Goal: Transaction & Acquisition: Purchase product/service

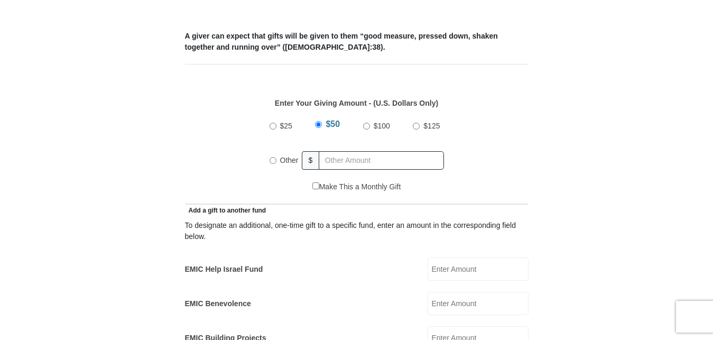
scroll to position [431, 0]
click at [275, 157] on input "Other" at bounding box center [272, 160] width 7 height 7
radio input "true"
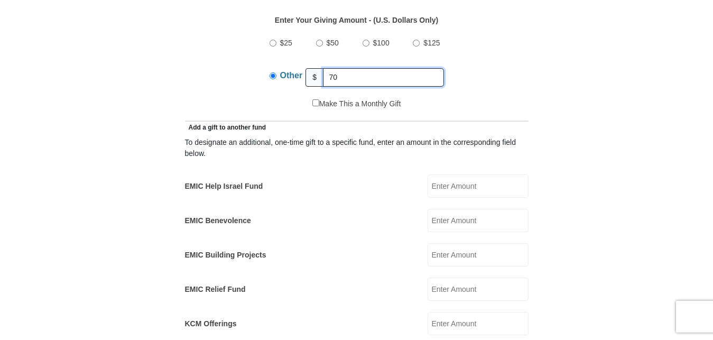
scroll to position [539, 0]
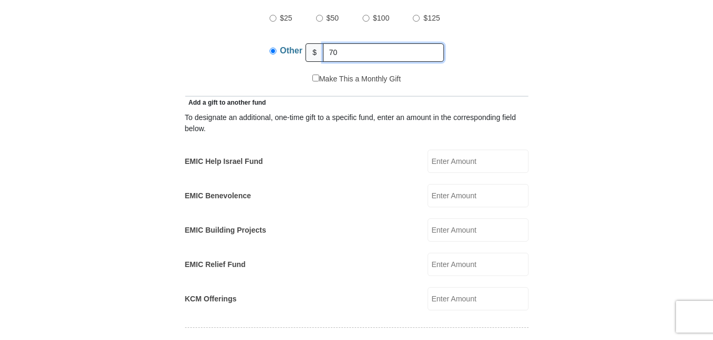
type input "70"
click at [600, 202] on form "[GEOGRAPHIC_DATA][DEMOGRAPHIC_DATA] Online Giving Because of gifts like yours, …" at bounding box center [356, 275] width 602 height 1545
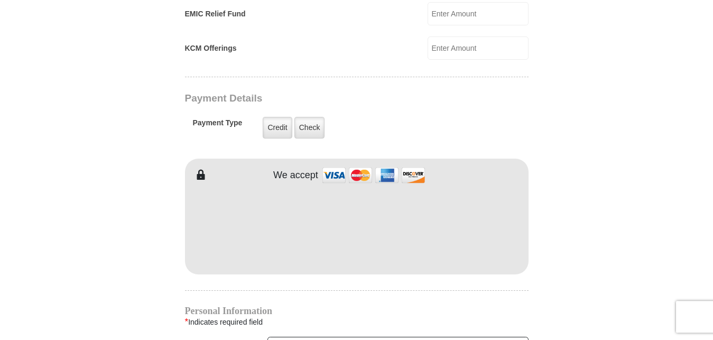
scroll to position [808, 0]
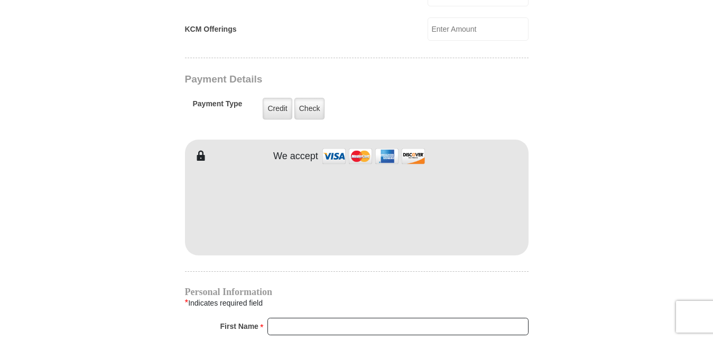
click at [155, 203] on form "[GEOGRAPHIC_DATA][DEMOGRAPHIC_DATA] Online Giving Because of gifts like yours, …" at bounding box center [356, 6] width 602 height 1545
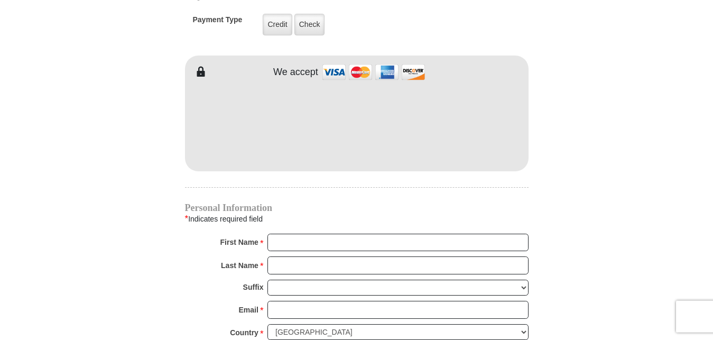
scroll to position [1024, 0]
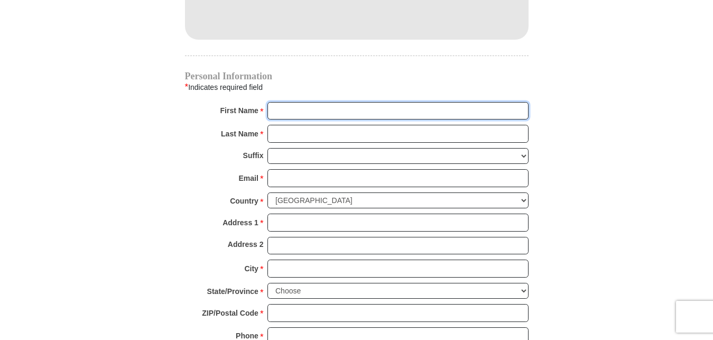
click at [342, 104] on input "First Name *" at bounding box center [397, 111] width 261 height 18
type input "m"
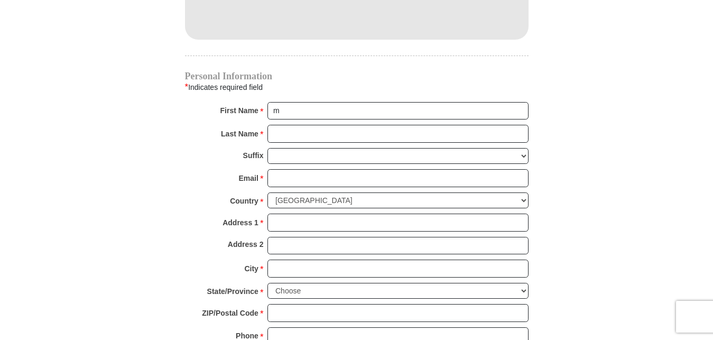
type input "1237 [PERSON_NAME]"
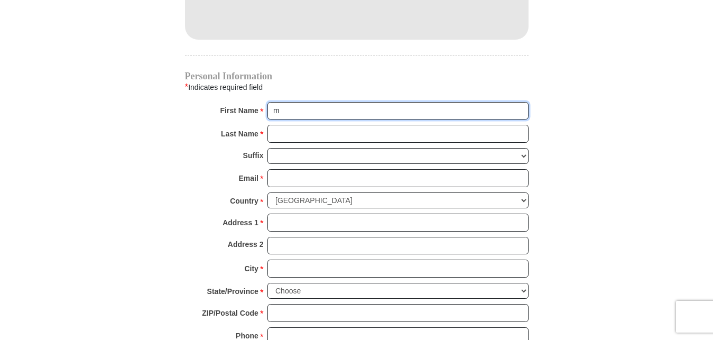
type input "[PERSON_NAME]"
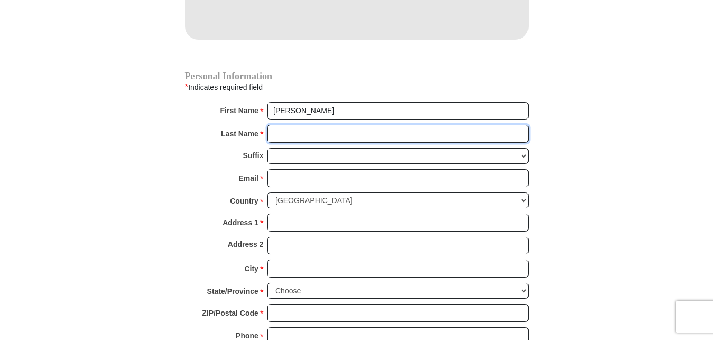
type input "Forbes"
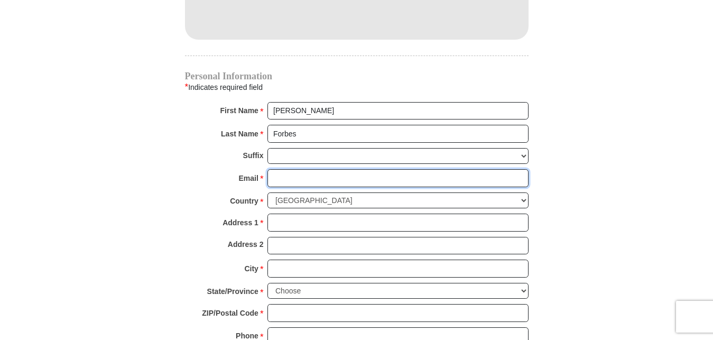
type input "[EMAIL_ADDRESS][DOMAIN_NAME]"
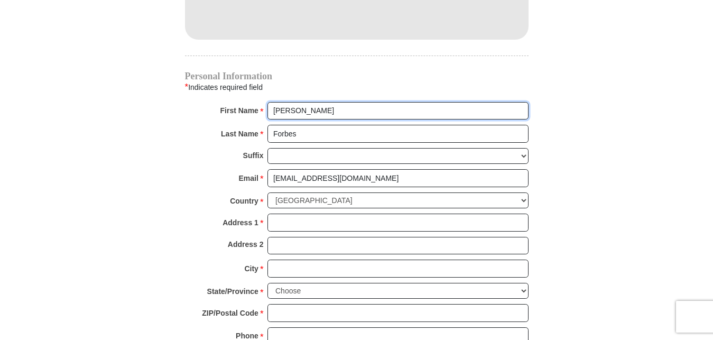
type input "1237 [PERSON_NAME]"
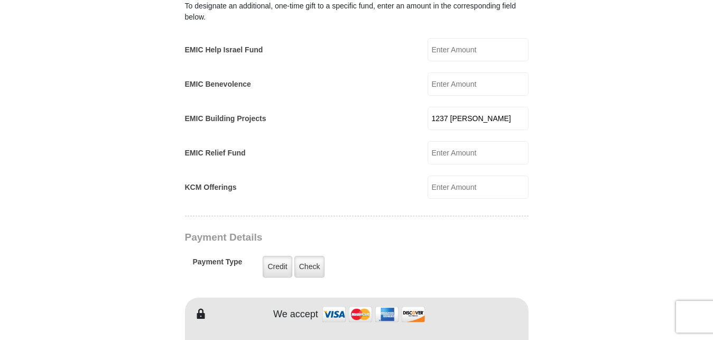
scroll to position [647, 0]
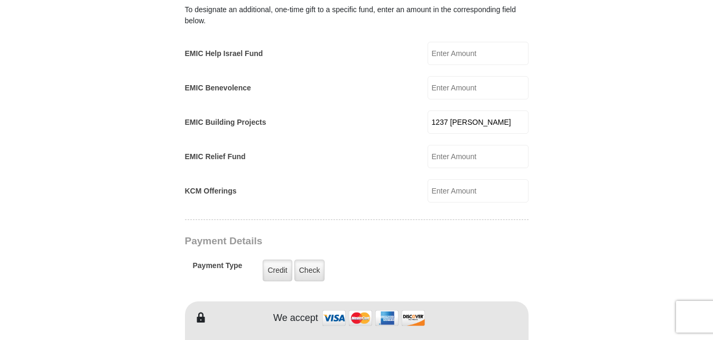
drag, startPoint x: 503, startPoint y: 111, endPoint x: 341, endPoint y: 99, distance: 162.1
click at [427, 110] on input "1237 [PERSON_NAME]" at bounding box center [477, 121] width 101 height 23
click at [72, 118] on form "[GEOGRAPHIC_DATA][DEMOGRAPHIC_DATA] Online Giving Because of gifts like yours, …" at bounding box center [356, 168] width 602 height 1545
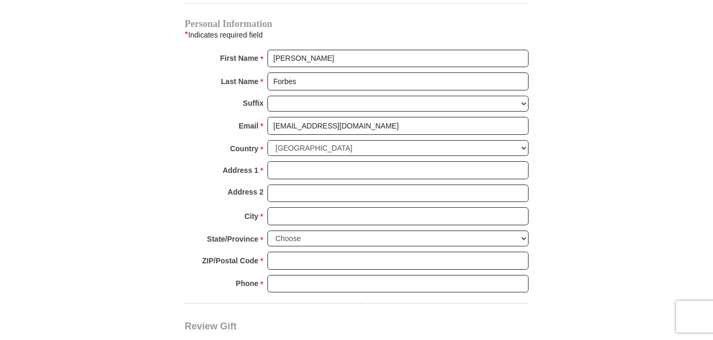
scroll to position [1078, 0]
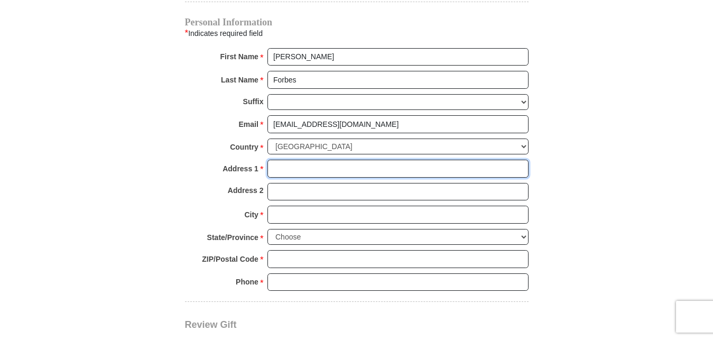
click at [293, 160] on input "Address 1 *" at bounding box center [397, 169] width 261 height 18
type input "[STREET_ADDRESS][PERSON_NAME]"
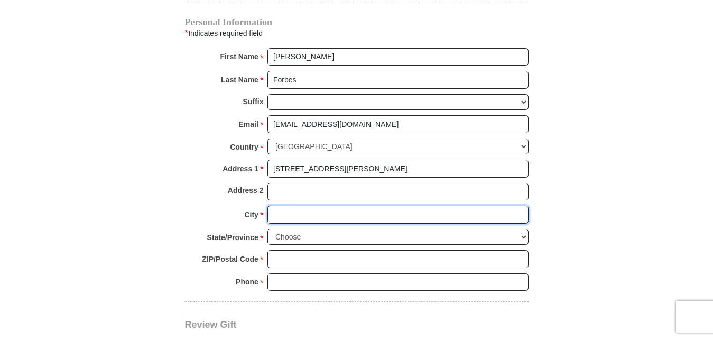
type input "Saginaw"
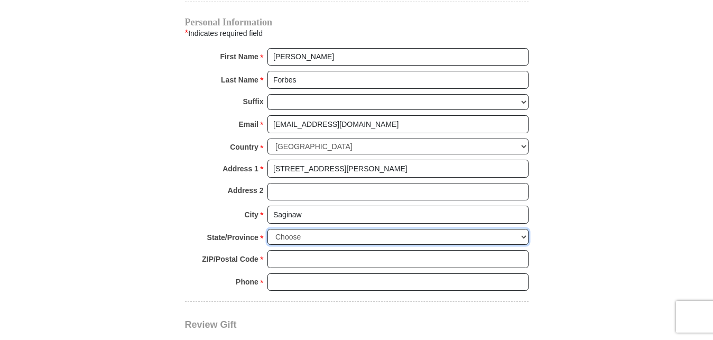
select select "[GEOGRAPHIC_DATA]"
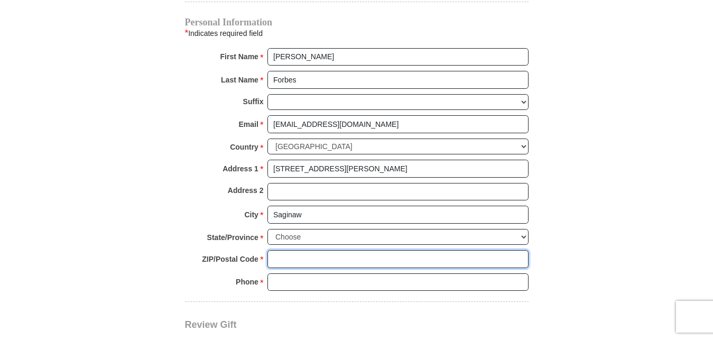
type input "76179"
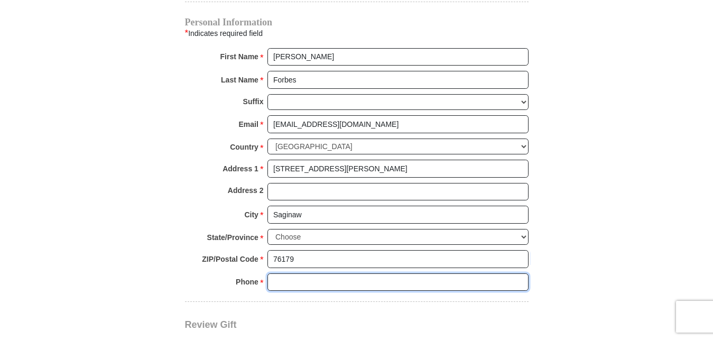
type input "8173662362"
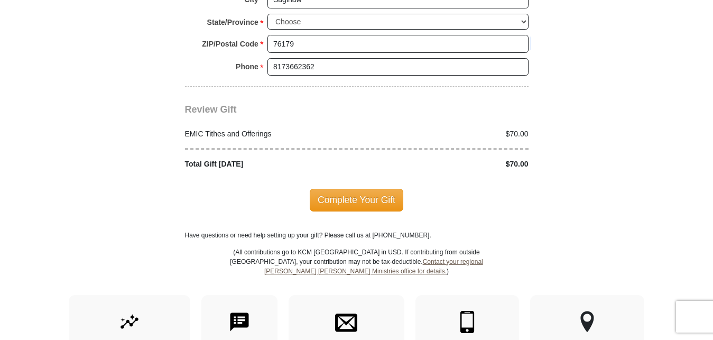
scroll to position [1293, 0]
click at [337, 188] on span "Complete Your Gift" at bounding box center [356, 199] width 93 height 22
